Goal: Information Seeking & Learning: Find specific fact

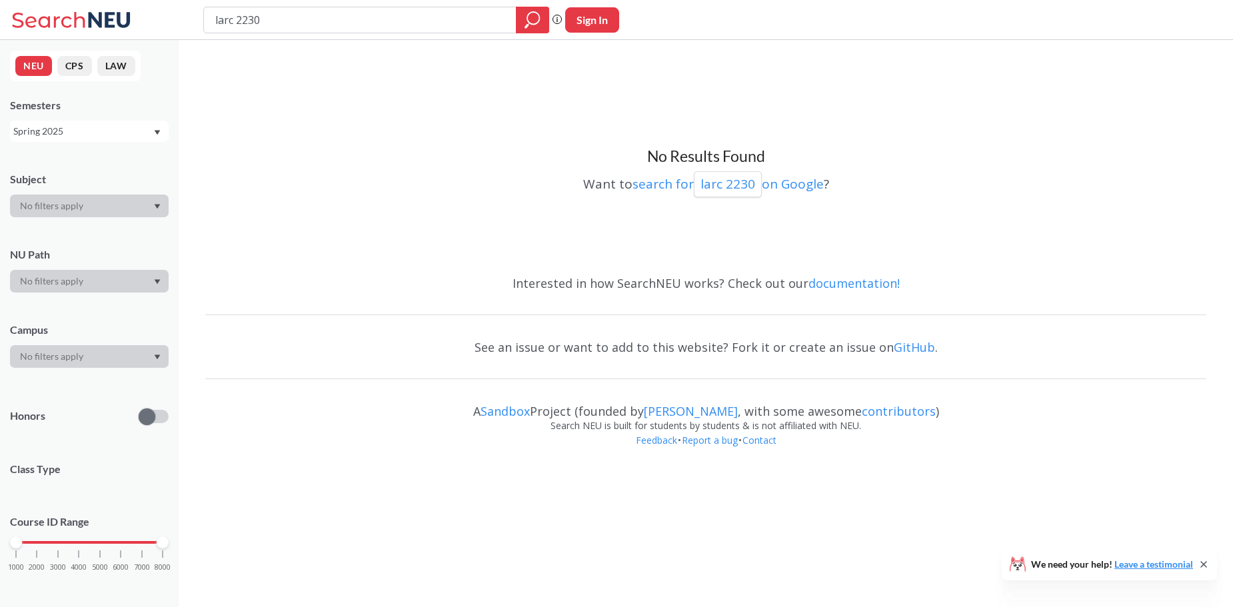
click at [265, 38] on div "larc 2230 Phrase search guarantees the exact search appears in the results. Ex.…" at bounding box center [616, 20] width 1233 height 40
click at [269, 28] on input "larc 2230" at bounding box center [360, 20] width 293 height 23
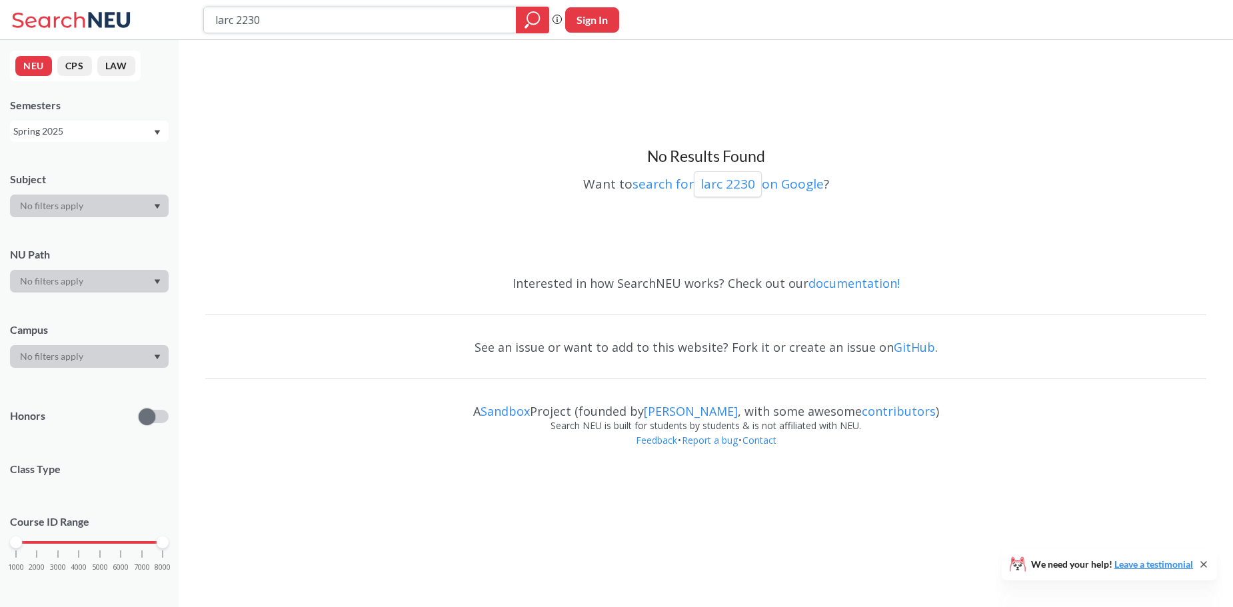
click at [269, 28] on input "larc 2230" at bounding box center [360, 20] width 293 height 23
type input "chme 4510"
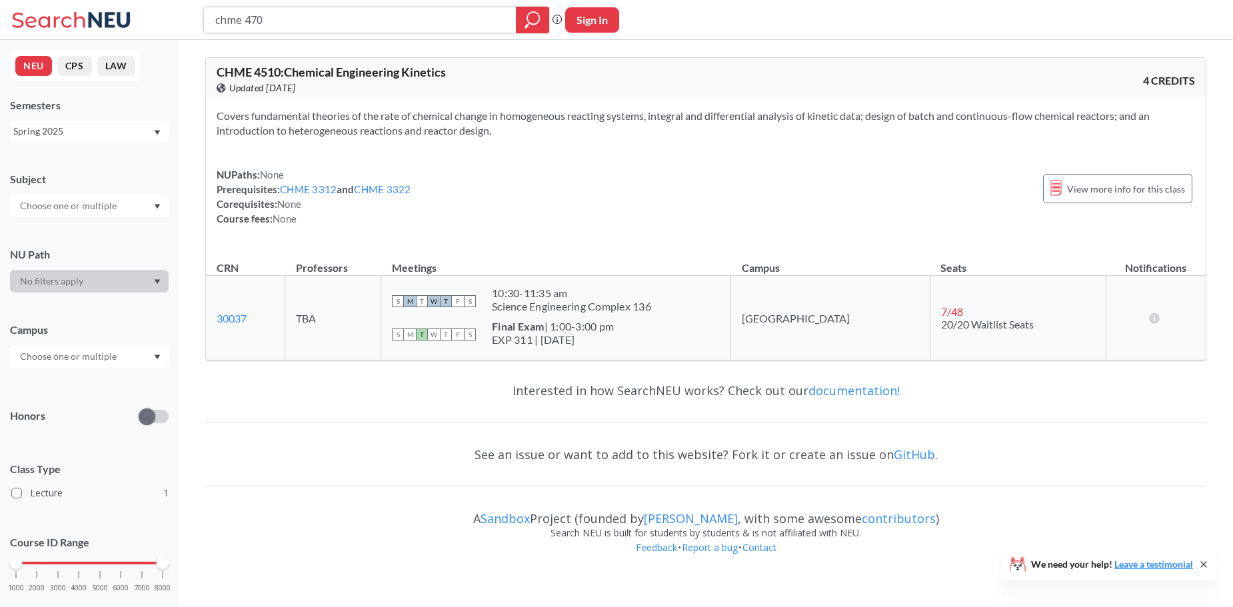
type input "chme 4701"
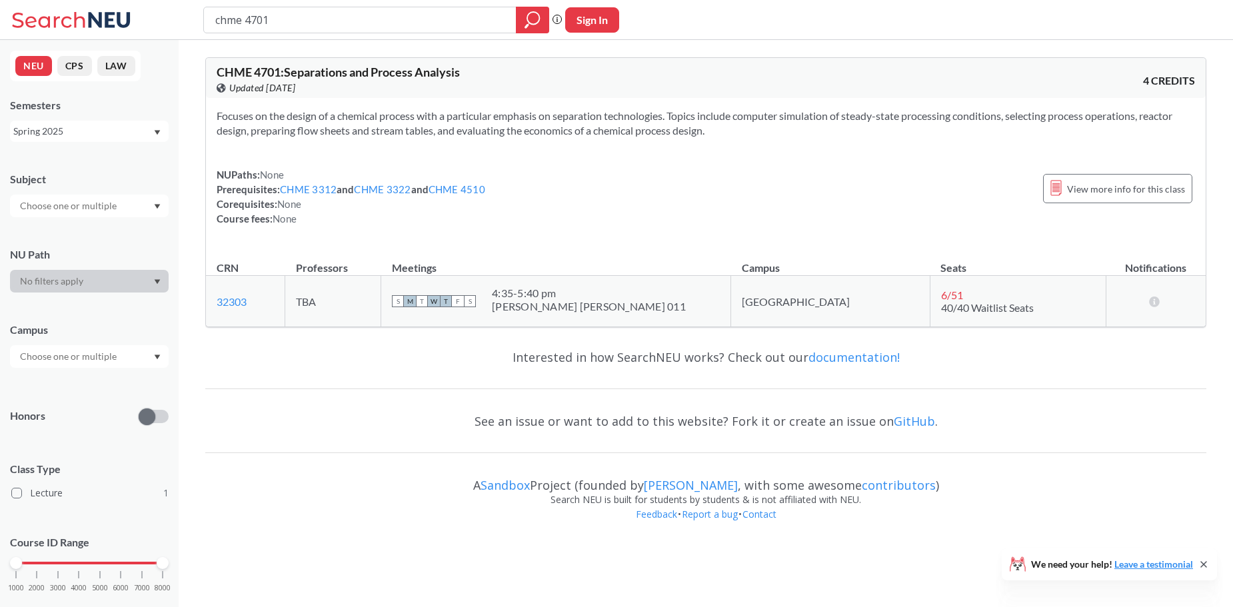
click at [141, 129] on div "Spring 2025" at bounding box center [82, 131] width 139 height 15
click at [67, 167] on div "Fall 2025" at bounding box center [92, 160] width 151 height 15
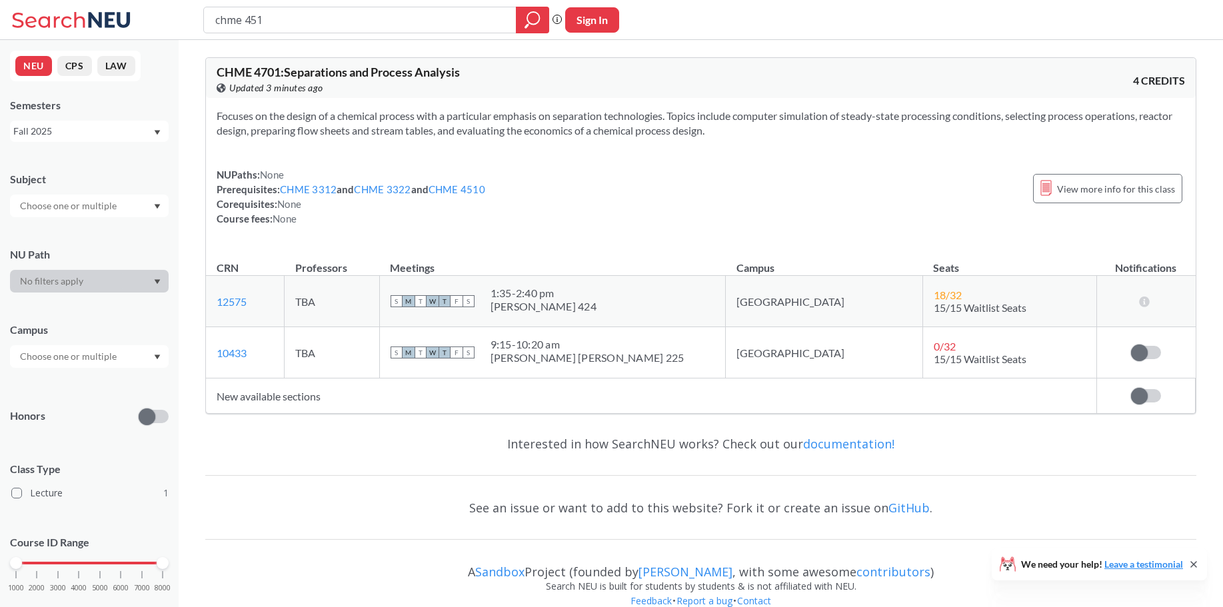
type input "chme 4510"
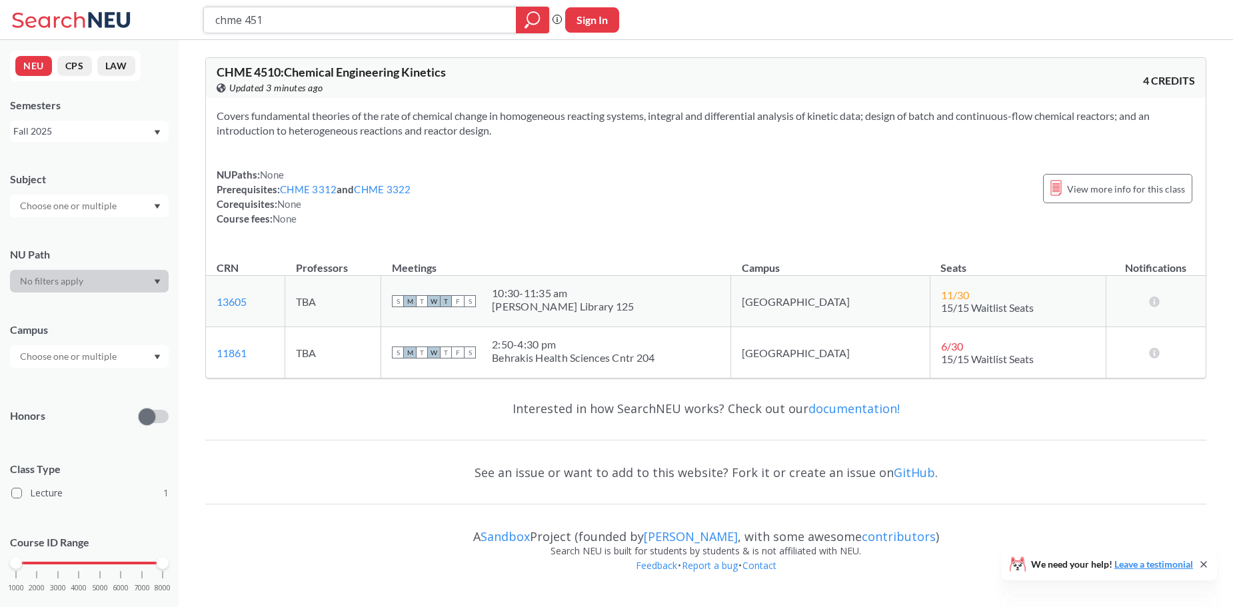
type input "chme 4512"
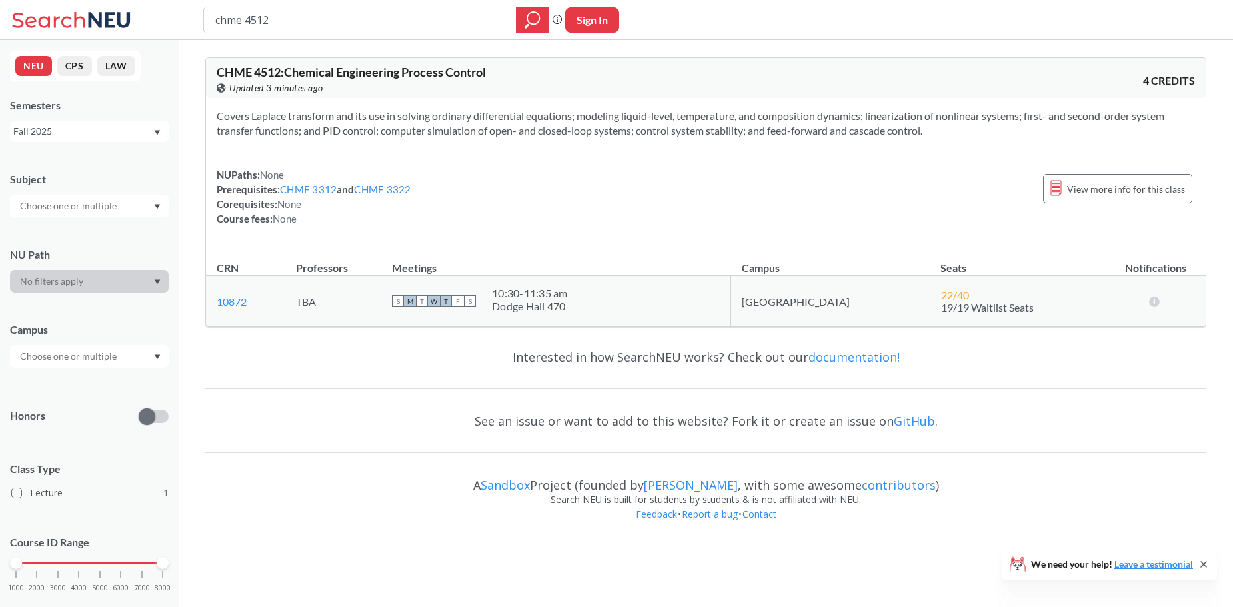
click at [109, 132] on div "Fall 2025" at bounding box center [82, 131] width 139 height 15
click at [74, 199] on div "Spring 2025" at bounding box center [89, 212] width 159 height 37
